Goal: Navigation & Orientation: Find specific page/section

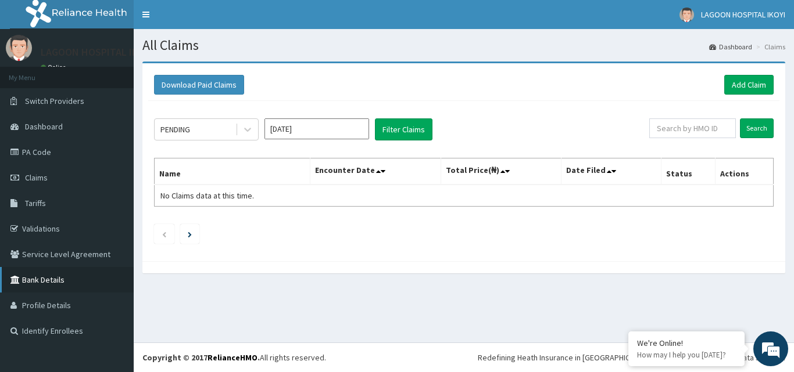
click at [73, 282] on link "Bank Details" at bounding box center [67, 280] width 134 height 26
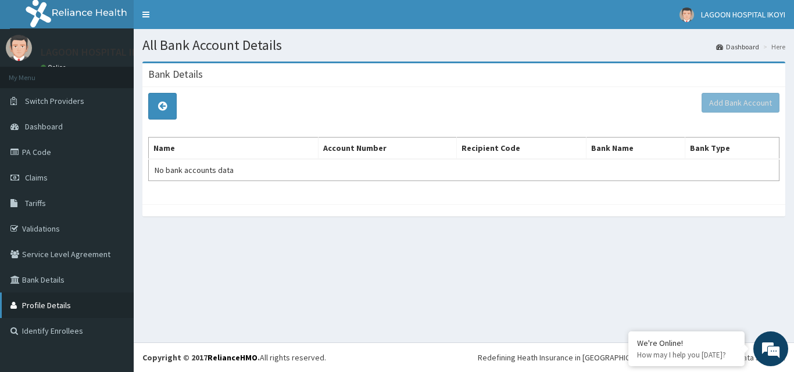
click at [78, 308] on link "Profile Details" at bounding box center [67, 306] width 134 height 26
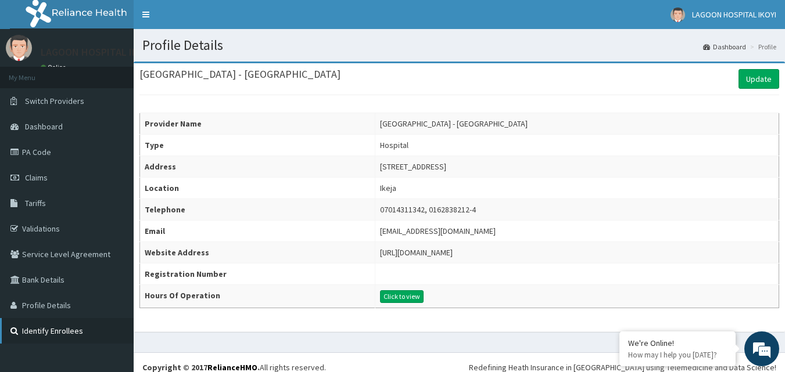
click at [93, 336] on link "Identify Enrollees" at bounding box center [67, 331] width 134 height 26
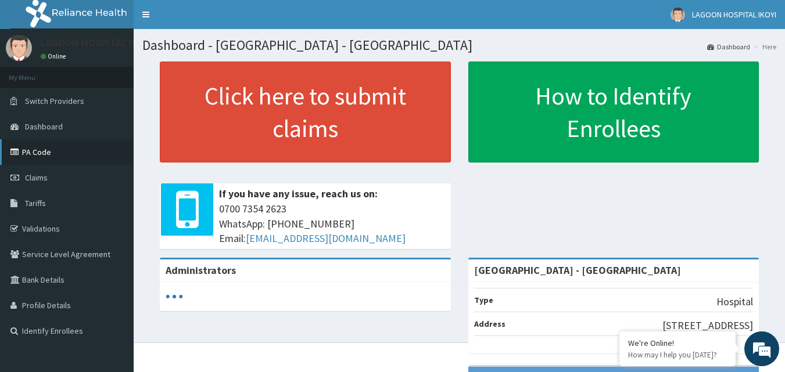
click at [45, 154] on link "PA Code" at bounding box center [67, 152] width 134 height 26
